Goal: Check status

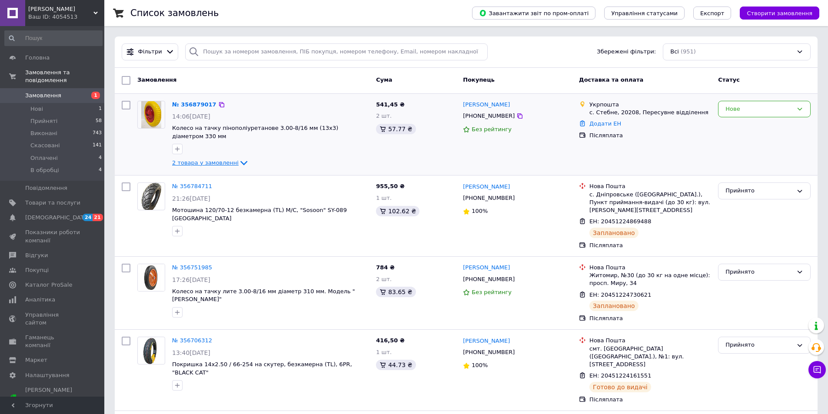
click at [239, 158] on icon at bounding box center [244, 163] width 10 height 10
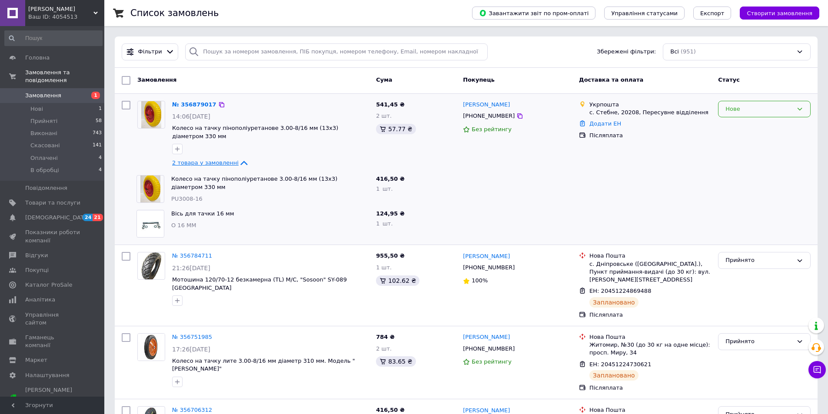
click at [799, 111] on icon at bounding box center [799, 109] width 7 height 7
click at [776, 125] on li "Прийнято" at bounding box center [765, 127] width 92 height 16
click at [239, 161] on icon at bounding box center [244, 163] width 10 height 10
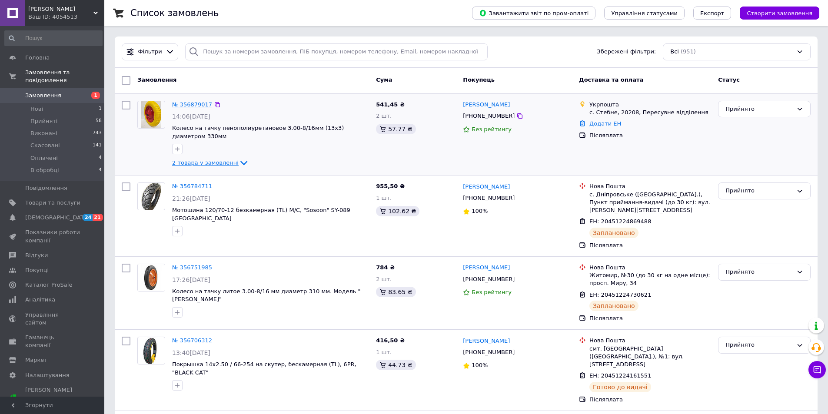
click at [194, 102] on link "№ 356879017" at bounding box center [192, 104] width 40 height 7
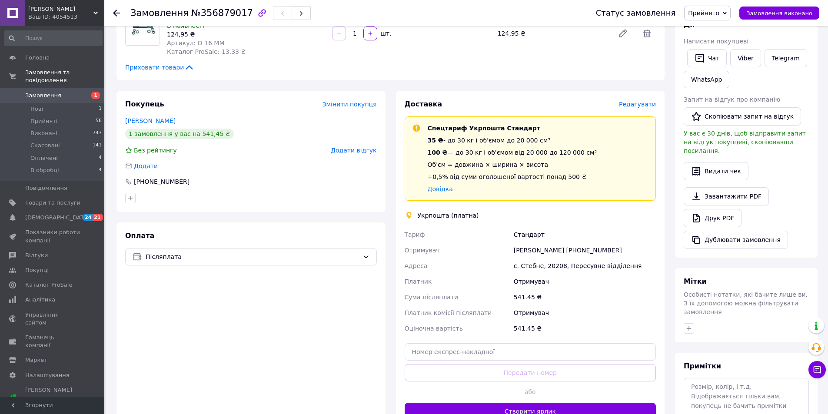
scroll to position [174, 0]
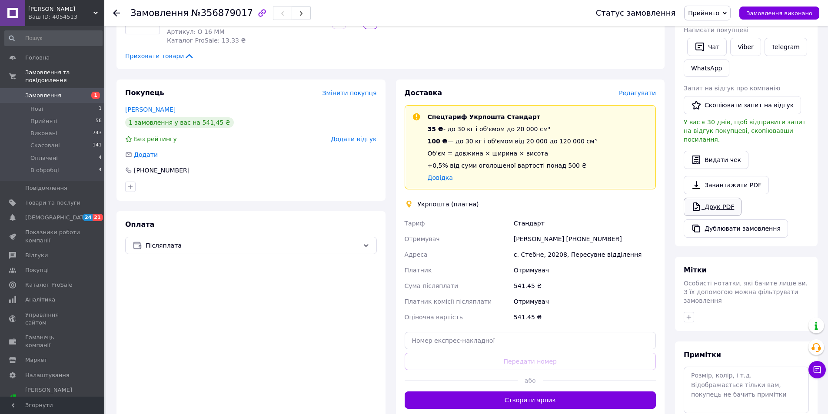
click at [719, 198] on link "Друк PDF" at bounding box center [713, 207] width 58 height 18
click at [116, 12] on icon at bounding box center [116, 13] width 7 height 7
